Goal: Information Seeking & Learning: Learn about a topic

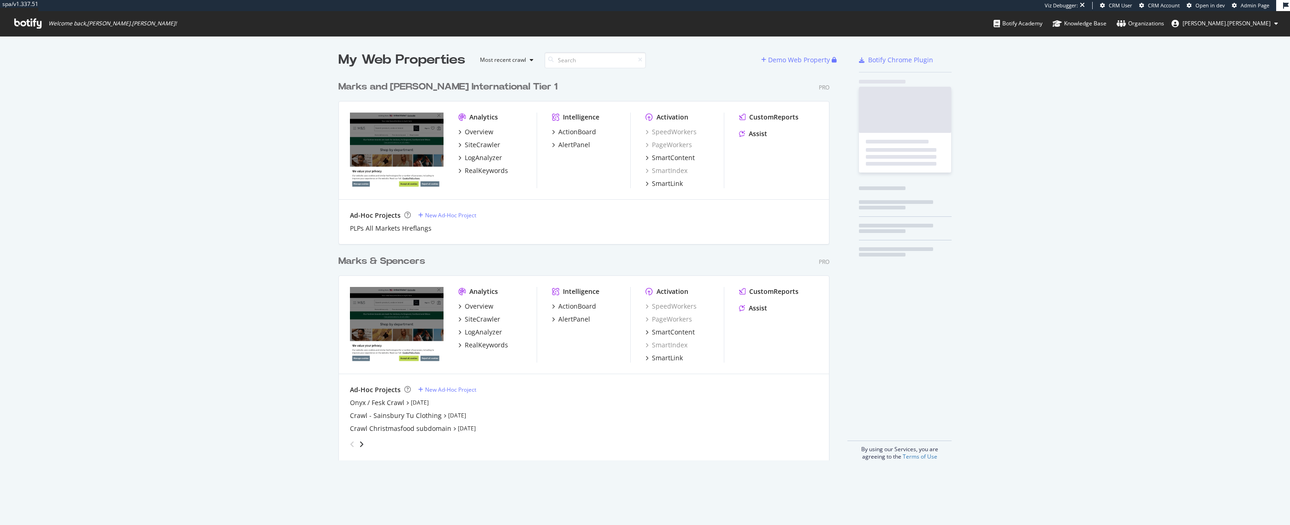
scroll to position [384, 492]
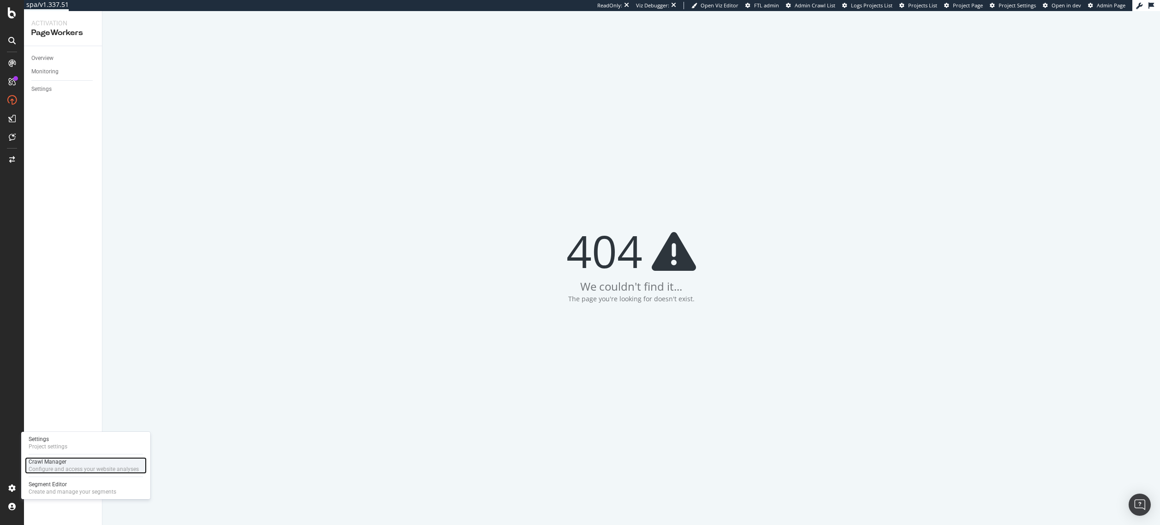
click at [48, 461] on div "Crawl Manager" at bounding box center [84, 461] width 110 height 7
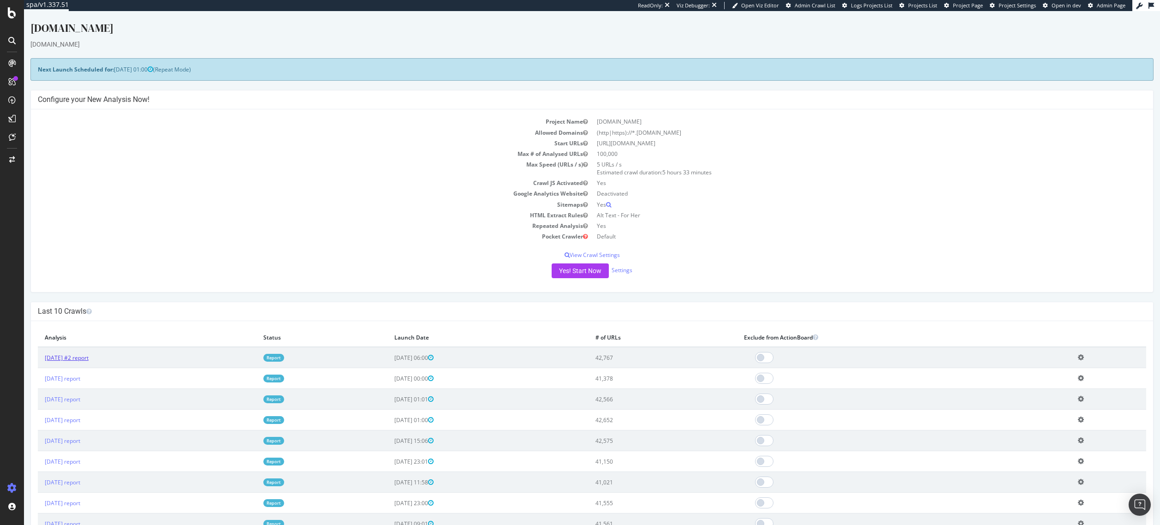
click at [87, 359] on link "2025 Oct. 1st #2 report" at bounding box center [67, 358] width 44 height 8
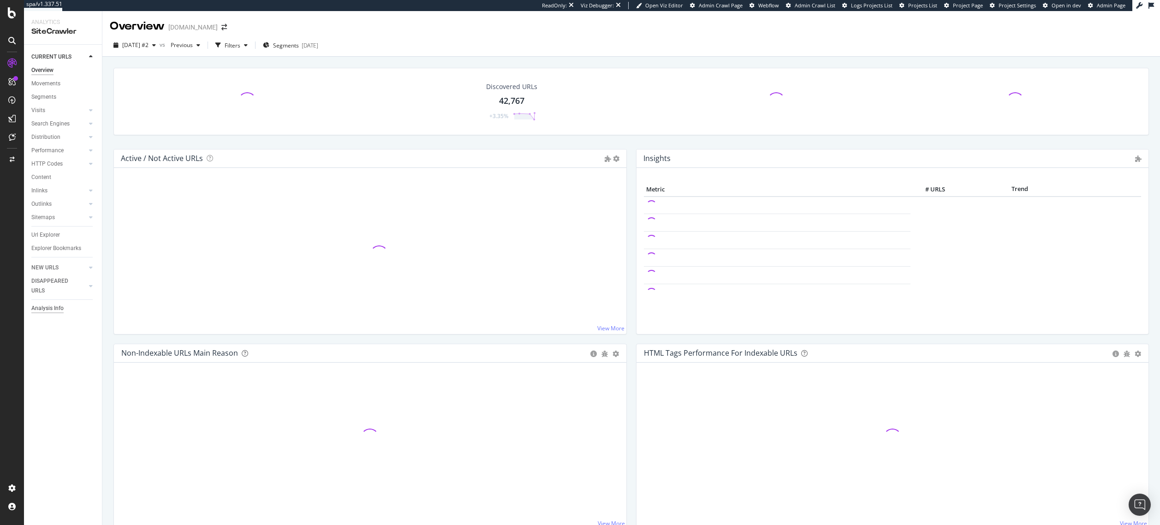
click at [60, 304] on div "Analysis Info" at bounding box center [47, 308] width 32 height 10
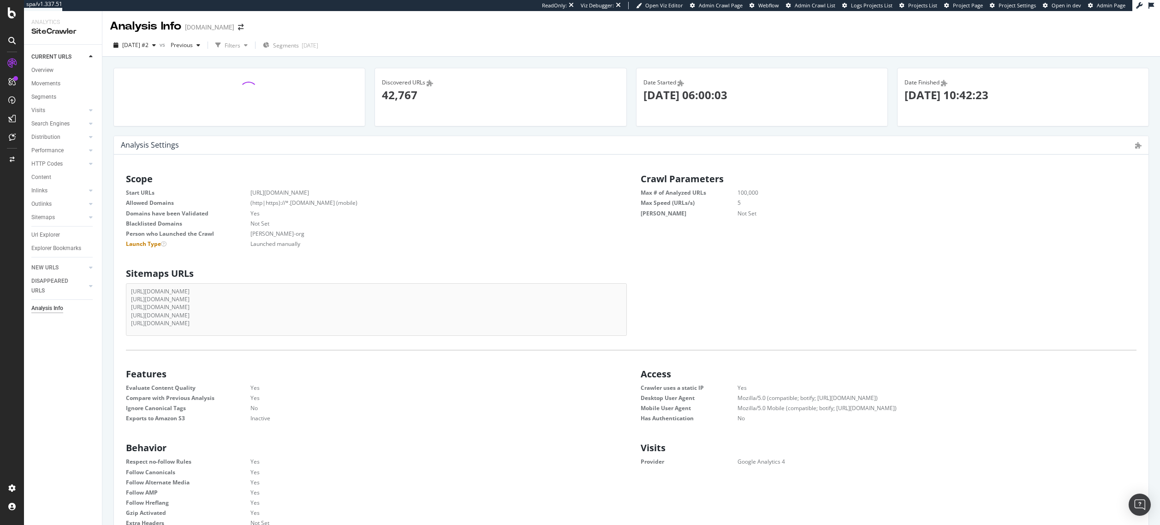
scroll to position [140, 489]
click at [1149, 189] on div "Crawled URLs Show API Requests × Close Chart - API Requests List Area Type Requ…" at bounding box center [630, 314] width 1057 height 514
